Goal: Information Seeking & Learning: Learn about a topic

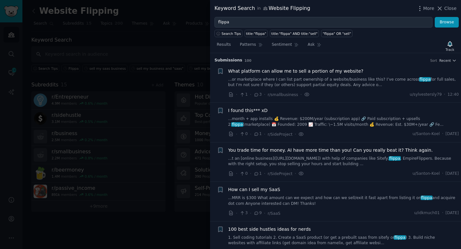
scroll to position [439, 0]
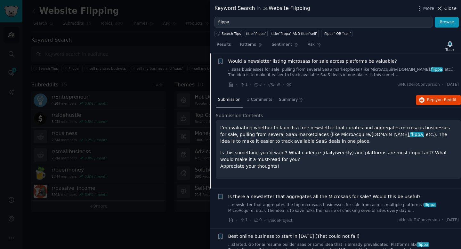
click at [449, 9] on span "Close" at bounding box center [450, 8] width 12 height 7
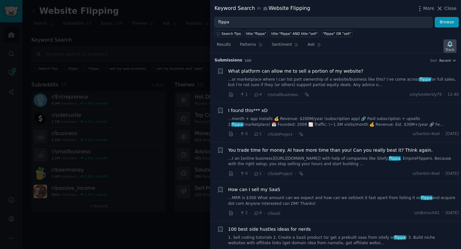
click at [448, 41] on icon "button" at bounding box center [449, 44] width 7 height 7
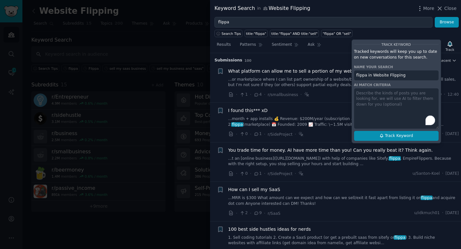
click at [390, 137] on span "Track Keyword" at bounding box center [399, 136] width 28 height 6
type input "flippa in Website Flipping"
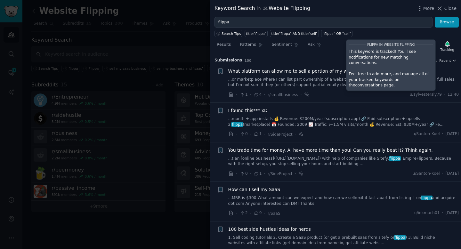
click at [393, 83] on link "conversations page" at bounding box center [374, 85] width 38 height 4
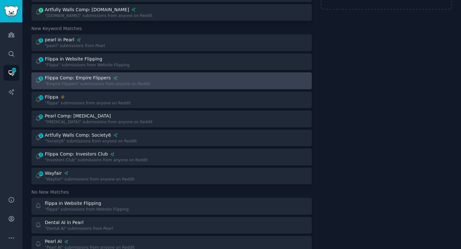
scroll to position [64, 0]
click at [144, 78] on div "1 Flippa Comp: Empire Flippers "Empire Flippers" submissions from anyone on Red…" at bounding box center [101, 82] width 132 height 12
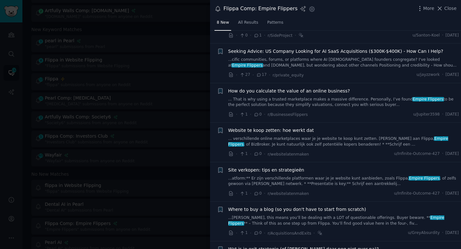
scroll to position [40, 0]
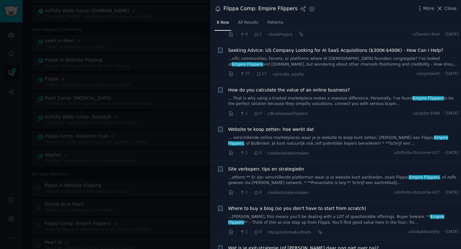
click at [359, 219] on link "...[PERSON_NAME], this means you’ll be dealing with a LOT of questionable offer…" at bounding box center [343, 219] width 231 height 11
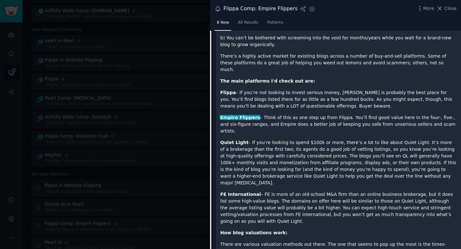
scroll to position [202, 0]
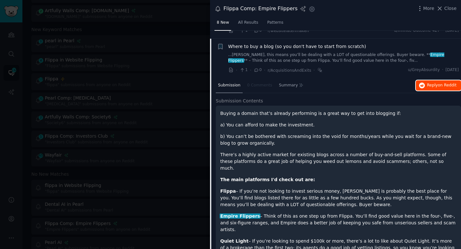
click at [429, 88] on span "Reply on Reddit" at bounding box center [441, 86] width 29 height 6
click at [194, 10] on div at bounding box center [230, 124] width 461 height 249
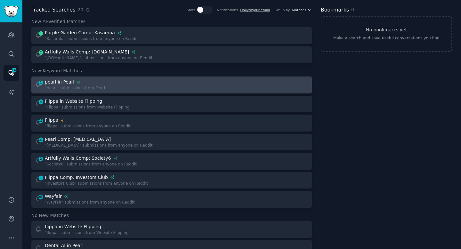
scroll to position [22, 0]
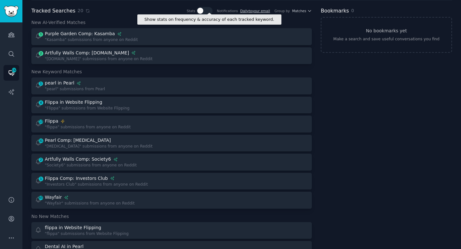
click at [203, 12] on icon at bounding box center [201, 11] width 6 height 6
checkbox input "true"
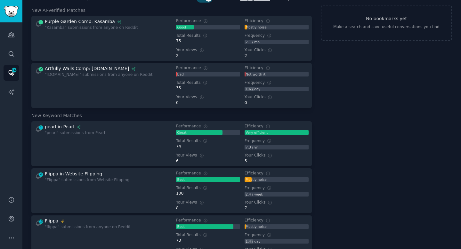
scroll to position [35, 0]
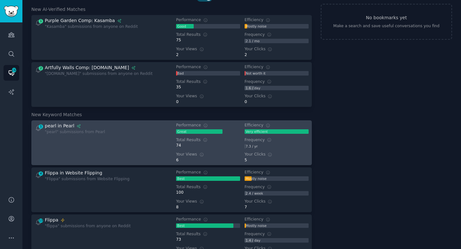
click at [113, 128] on div "1 pearl in Pearl "pearl" submissions from Pearl" at bounding box center [101, 143] width 132 height 40
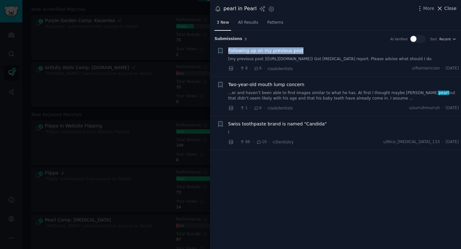
click at [445, 7] on span "Close" at bounding box center [450, 8] width 12 height 7
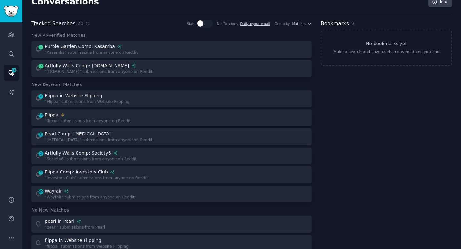
scroll to position [10, 0]
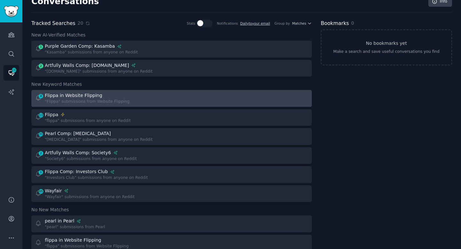
click at [145, 101] on div "4 Flippa in Website Flipping "Flippa" submissions from Website Flipping" at bounding box center [101, 98] width 132 height 12
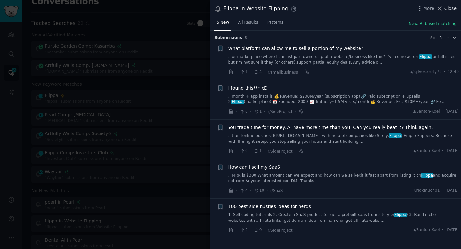
click at [441, 9] on icon at bounding box center [440, 9] width 4 height 4
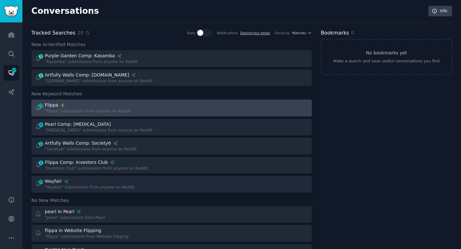
click at [197, 107] on div at bounding box center [242, 108] width 132 height 12
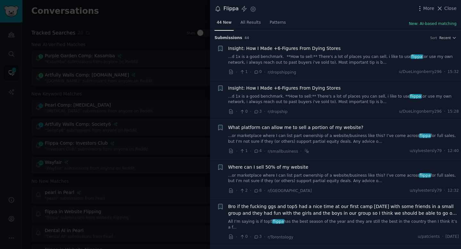
click at [287, 168] on span "Where can I sell 50% of my website" at bounding box center [268, 167] width 80 height 7
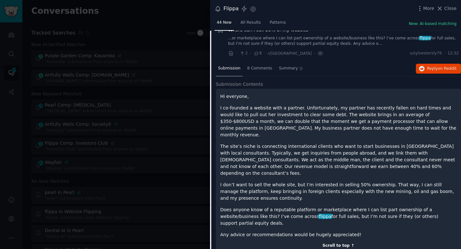
scroll to position [112, 0]
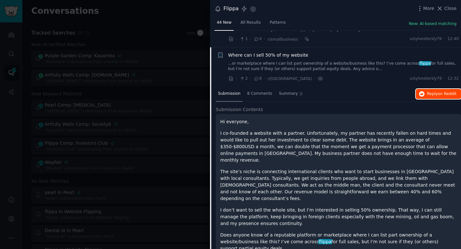
click at [427, 98] on button "Reply on Reddit" at bounding box center [438, 94] width 45 height 10
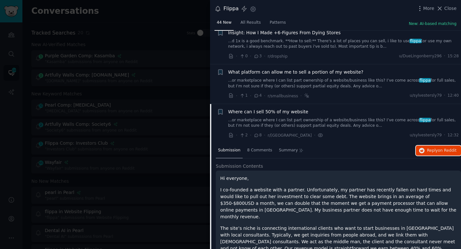
scroll to position [0, 0]
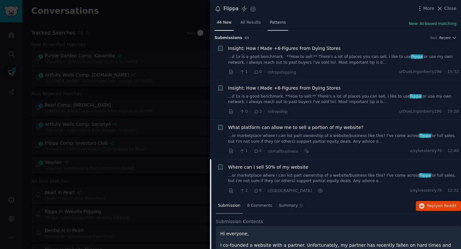
click at [278, 24] on span "Patterns" at bounding box center [278, 23] width 16 height 6
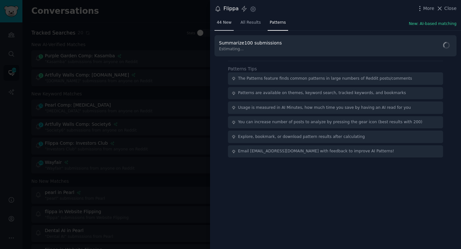
click at [223, 27] on link "44 New" at bounding box center [223, 24] width 19 height 13
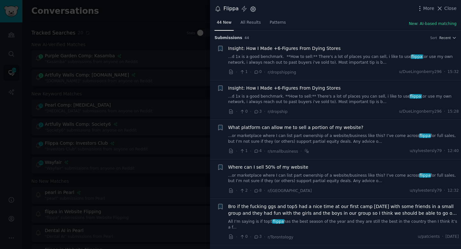
click at [252, 8] on icon "button" at bounding box center [253, 9] width 7 height 7
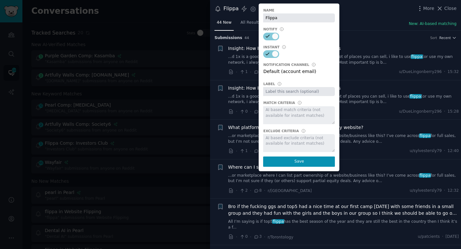
click at [349, 38] on h3 "Submission s 44 Sort Recent" at bounding box center [335, 38] width 242 height 6
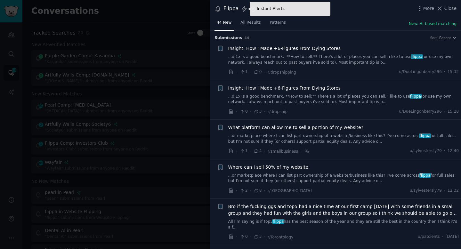
click at [243, 11] on icon at bounding box center [244, 8] width 7 height 7
click at [242, 9] on icon at bounding box center [244, 8] width 7 height 7
click at [253, 6] on icon "button" at bounding box center [253, 9] width 7 height 7
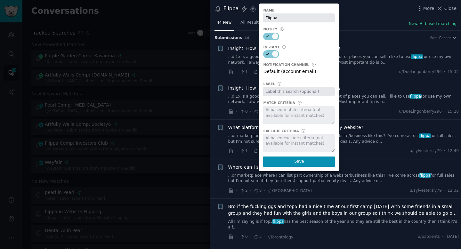
click at [350, 13] on div "Flippa Instant Alerts Settings Name Flippa Notify Instant Notification Channel …" at bounding box center [335, 9] width 251 height 18
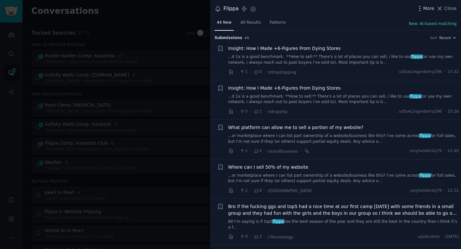
click at [419, 6] on icon "button" at bounding box center [419, 8] width 7 height 7
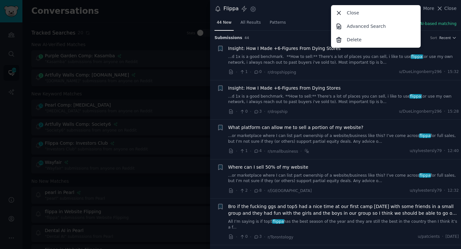
click at [174, 53] on div at bounding box center [230, 124] width 461 height 249
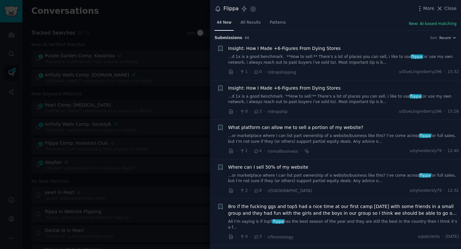
click at [174, 53] on div at bounding box center [230, 124] width 461 height 249
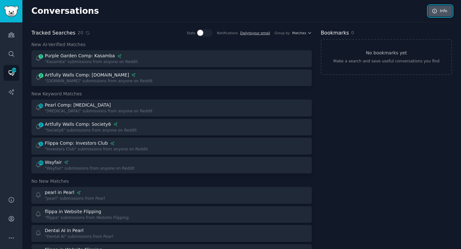
click at [438, 13] on link "Info" at bounding box center [440, 11] width 24 height 11
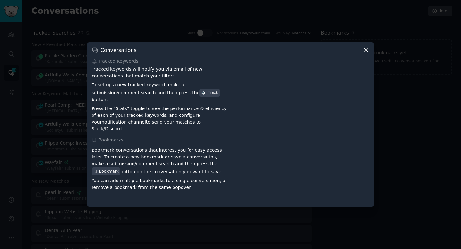
drag, startPoint x: 367, startPoint y: 55, endPoint x: 320, endPoint y: 64, distance: 47.1
click at [320, 64] on div "Conversations Tracked Keywords Tracked keywords will notify you via email of ne…" at bounding box center [230, 124] width 287 height 164
click at [365, 52] on icon at bounding box center [366, 51] width 4 height 4
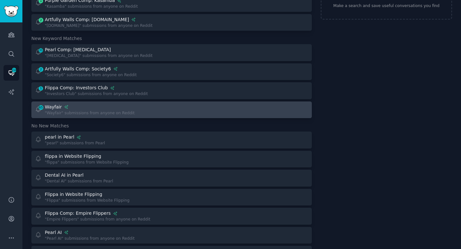
scroll to position [62, 0]
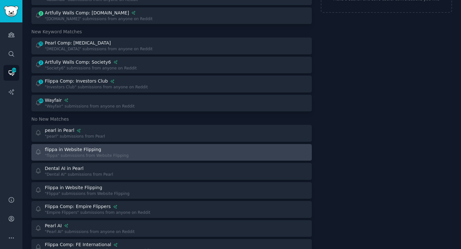
click at [151, 155] on div "flippa in Website Flipping "flippa" submissions from Website Flipping" at bounding box center [101, 152] width 132 height 12
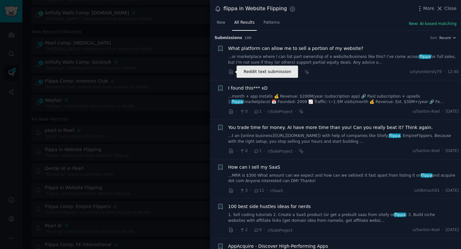
click at [230, 73] on icon at bounding box center [231, 72] width 6 height 6
click at [289, 11] on icon "button" at bounding box center [292, 9] width 7 height 7
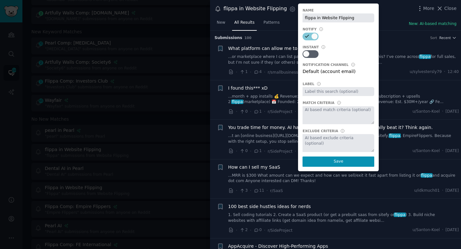
click at [310, 90] on input "text" at bounding box center [338, 91] width 72 height 9
type input "Mentions"
click at [311, 51] on div at bounding box center [312, 54] width 3 height 6
checkbox input "true"
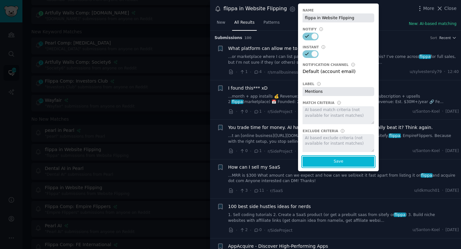
click at [337, 166] on button "Save" at bounding box center [338, 161] width 72 height 10
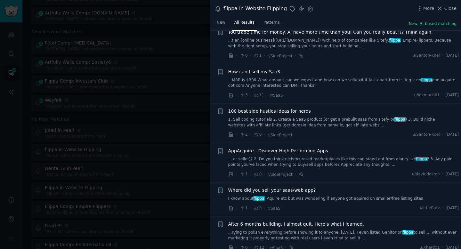
scroll to position [108, 0]
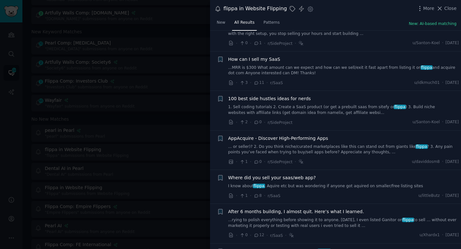
click at [282, 139] on span "AppAcquire - Discover High-Performing Apps" at bounding box center [278, 138] width 100 height 7
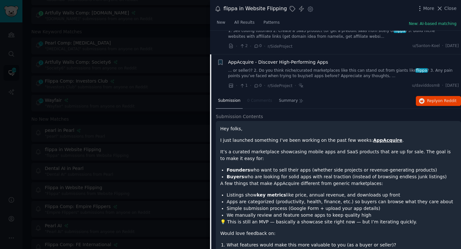
scroll to position [208, 0]
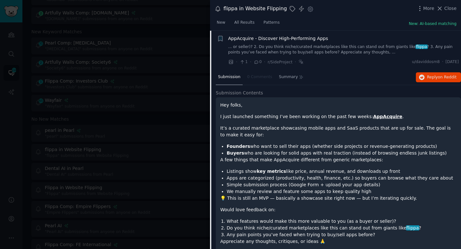
click at [357, 90] on h2 "Submission Contents" at bounding box center [338, 93] width 245 height 7
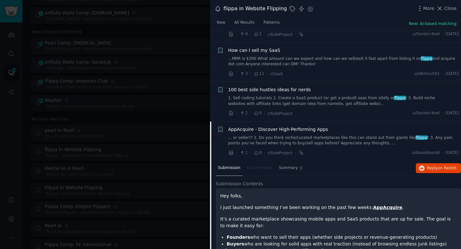
scroll to position [0, 0]
